Goal: Entertainment & Leisure: Consume media (video, audio)

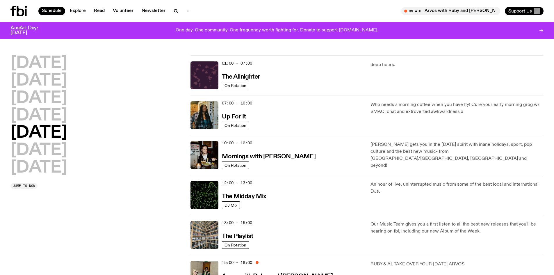
click at [309, 196] on div "12:00 - 13:00 The Midday Mix" at bounding box center [293, 195] width 142 height 28
click at [238, 195] on h3 "The Midday Mix" at bounding box center [244, 196] width 45 height 6
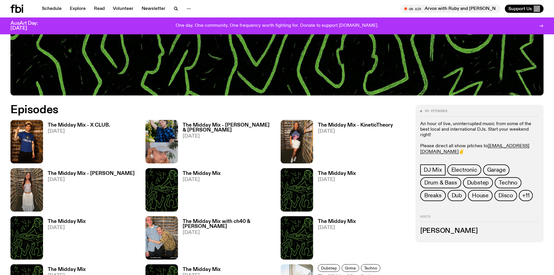
scroll to position [288, 0]
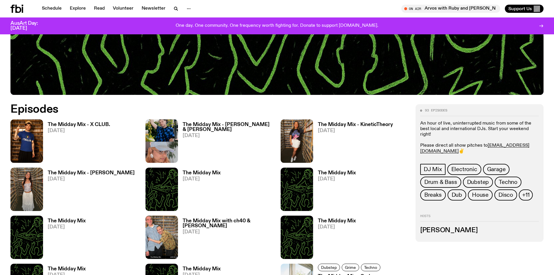
click at [89, 125] on h3 "The Midday Mix - X CLUB." at bounding box center [79, 124] width 63 height 5
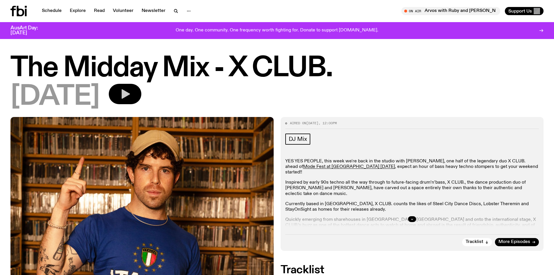
click at [130, 93] on icon "button" at bounding box center [126, 94] width 8 height 10
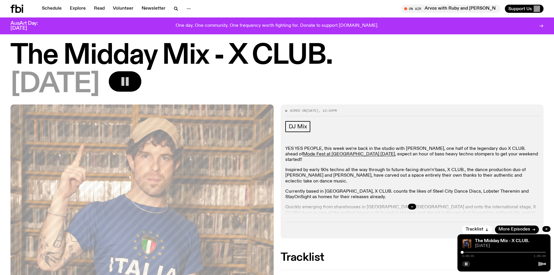
scroll to position [85, 0]
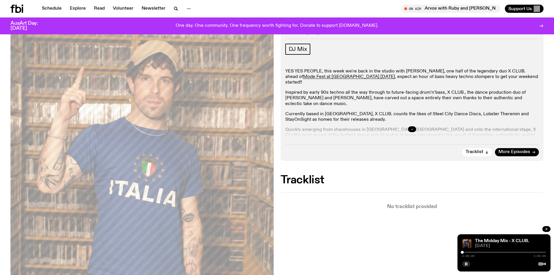
click at [412, 128] on icon "button" at bounding box center [411, 128] width 3 height 3
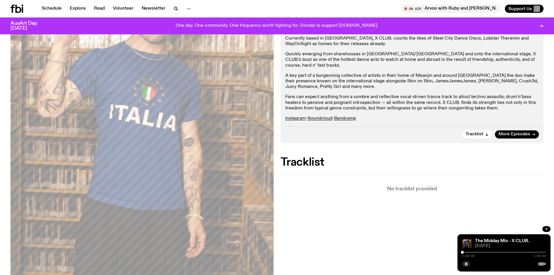
scroll to position [202, 0]
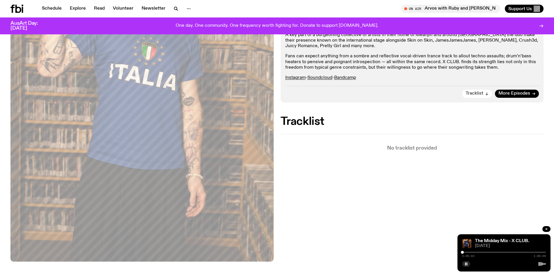
click at [478, 92] on span "Tracklist" at bounding box center [475, 93] width 18 height 4
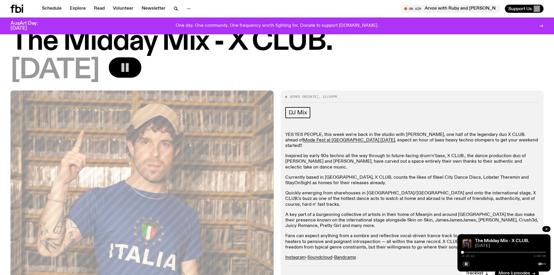
scroll to position [0, 0]
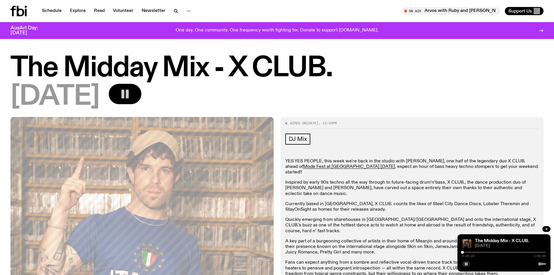
click at [530, 240] on div "The Midday Mix - X CLUB." at bounding box center [510, 241] width 72 height 4
click at [522, 239] on link "The Midday Mix - X CLUB." at bounding box center [502, 241] width 54 height 5
click at [541, 264] on icon at bounding box center [542, 263] width 7 height 5
click at [538, 253] on div "0:00:22 1:00:00" at bounding box center [504, 253] width 84 height 7
drag, startPoint x: 541, startPoint y: 265, endPoint x: 511, endPoint y: 259, distance: 30.6
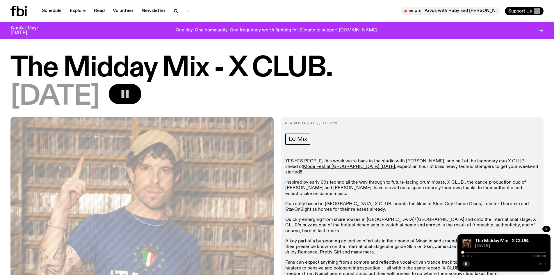
click at [517, 260] on div at bounding box center [504, 263] width 84 height 7
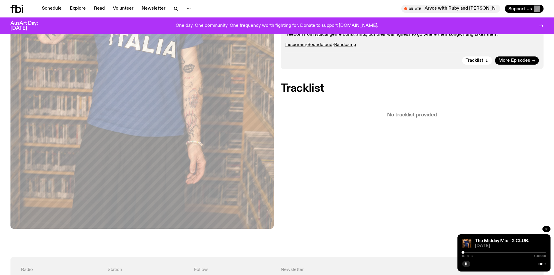
scroll to position [236, 0]
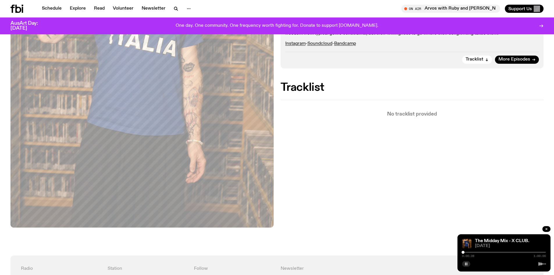
click at [467, 264] on rect "button" at bounding box center [467, 263] width 1 height 3
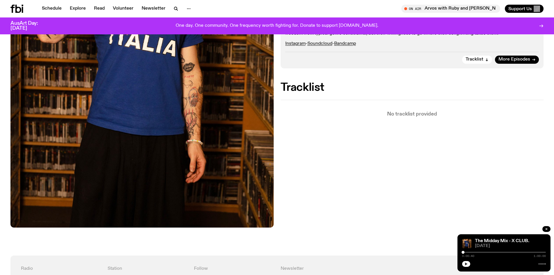
click at [465, 262] on button "button" at bounding box center [466, 264] width 8 height 6
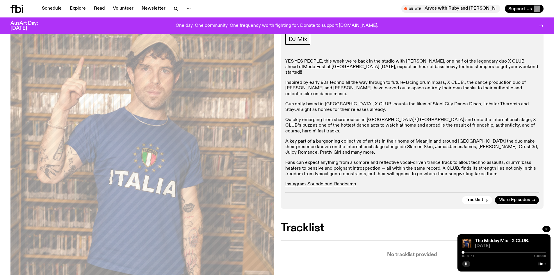
scroll to position [90, 0]
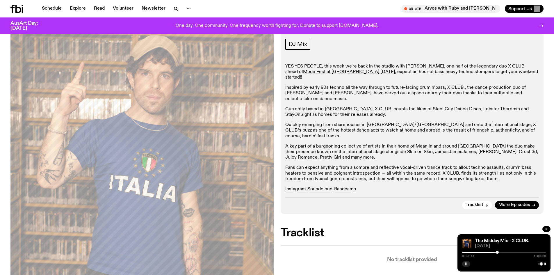
click at [466, 263] on icon "button" at bounding box center [466, 263] width 3 height 3
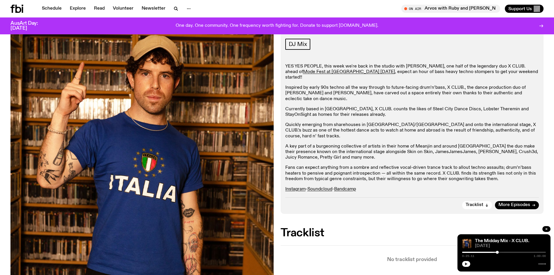
click at [462, 261] on button "button" at bounding box center [466, 264] width 8 height 6
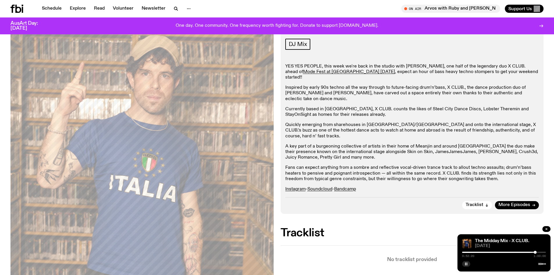
click at [462, 261] on button "button" at bounding box center [466, 264] width 8 height 6
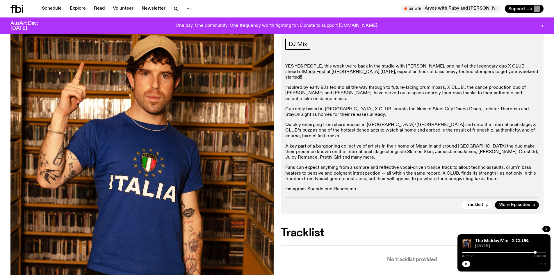
click at [467, 264] on icon "button" at bounding box center [466, 263] width 3 height 3
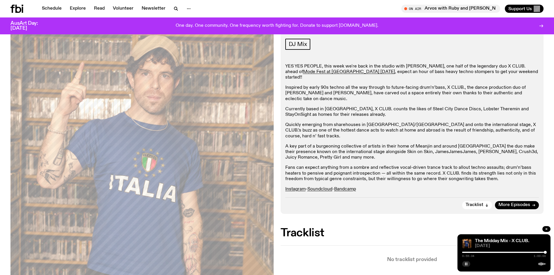
click at [462, 261] on button "button" at bounding box center [466, 264] width 8 height 6
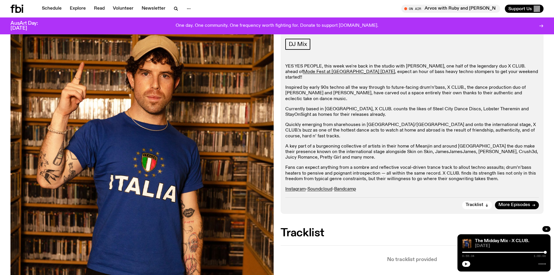
click at [465, 264] on icon "button" at bounding box center [466, 263] width 3 height 3
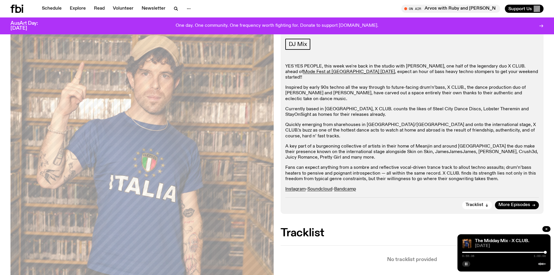
click at [543, 252] on div at bounding box center [504, 252] width 84 height 1
click at [483, 239] on link "The Midday Mix - X CLUB." at bounding box center [502, 241] width 54 height 5
drag, startPoint x: 476, startPoint y: 252, endPoint x: 446, endPoint y: 253, distance: 29.7
click at [446, 253] on div "Schedule Explore Read Volunteer Newsletter About Us Contact Champions of emergi…" at bounding box center [277, 273] width 554 height 726
click at [464, 251] on div "0:59:54 1:00:00" at bounding box center [504, 253] width 84 height 7
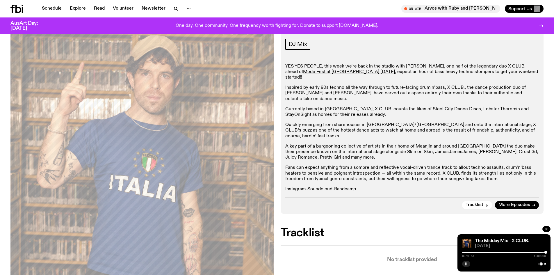
click at [465, 252] on div at bounding box center [504, 252] width 84 height 1
drag, startPoint x: 464, startPoint y: 252, endPoint x: 454, endPoint y: 253, distance: 10.3
click at [454, 253] on div "Schedule Explore Read Volunteer Newsletter About Us Contact Champions of emergi…" at bounding box center [277, 273] width 554 height 726
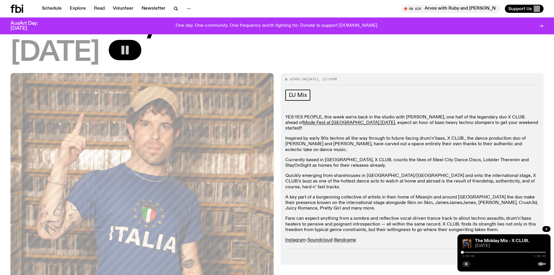
scroll to position [0, 0]
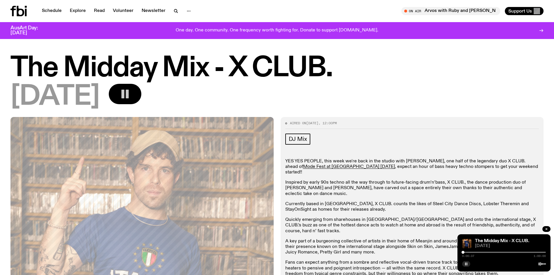
click at [463, 252] on div at bounding box center [463, 252] width 3 height 3
click at [464, 252] on div at bounding box center [463, 252] width 3 height 3
click at [465, 252] on div at bounding box center [465, 252] width 3 height 3
click at [467, 252] on div at bounding box center [466, 252] width 3 height 3
click at [469, 252] on div at bounding box center [504, 252] width 84 height 1
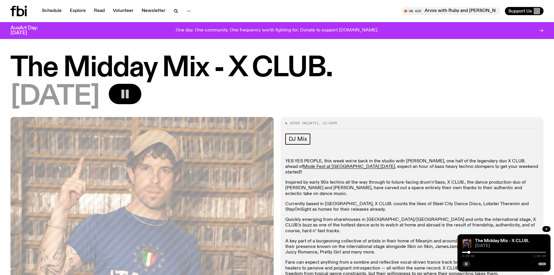
click at [472, 252] on div at bounding box center [504, 252] width 84 height 1
click at [481, 252] on div at bounding box center [504, 252] width 84 height 1
click at [490, 252] on div at bounding box center [504, 252] width 84 height 1
click at [501, 252] on div at bounding box center [504, 252] width 84 height 1
click at [506, 252] on div at bounding box center [504, 252] width 84 height 1
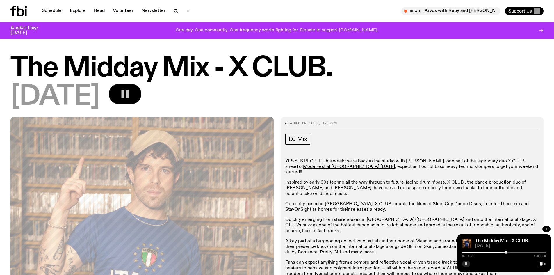
click at [512, 252] on div at bounding box center [504, 252] width 84 height 1
click at [515, 252] on div at bounding box center [504, 252] width 84 height 1
click at [521, 252] on div at bounding box center [504, 252] width 84 height 1
click at [526, 252] on div at bounding box center [504, 252] width 84 height 1
click at [534, 252] on div at bounding box center [504, 252] width 84 height 1
